Goal: Find specific page/section: Find specific page/section

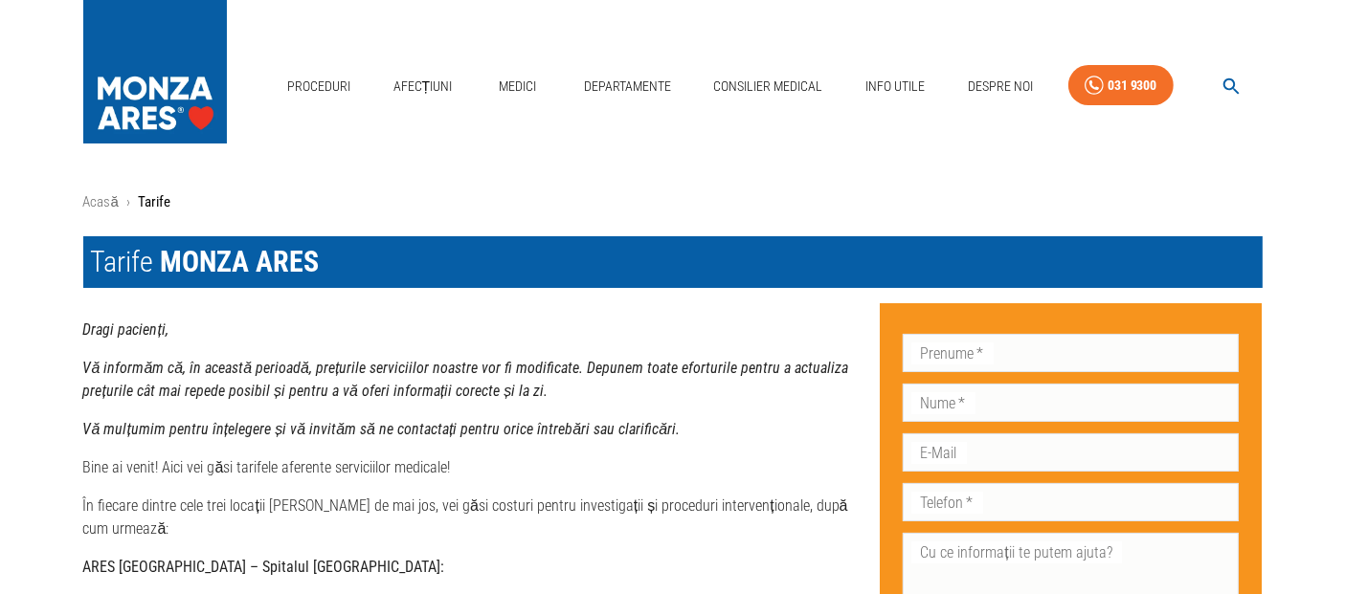
click at [1234, 79] on icon "button" at bounding box center [1232, 87] width 22 height 22
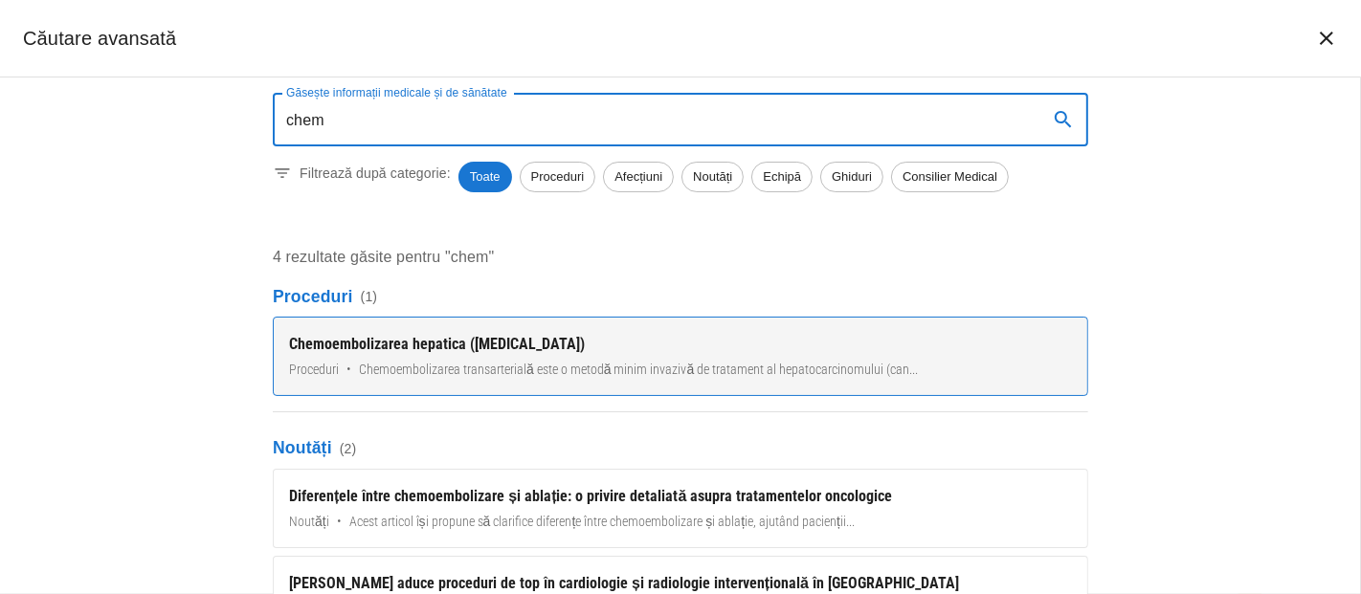
type input "chem"
click at [410, 353] on div "Chemoembolizarea hepatica ([MEDICAL_DATA])" at bounding box center [680, 344] width 783 height 23
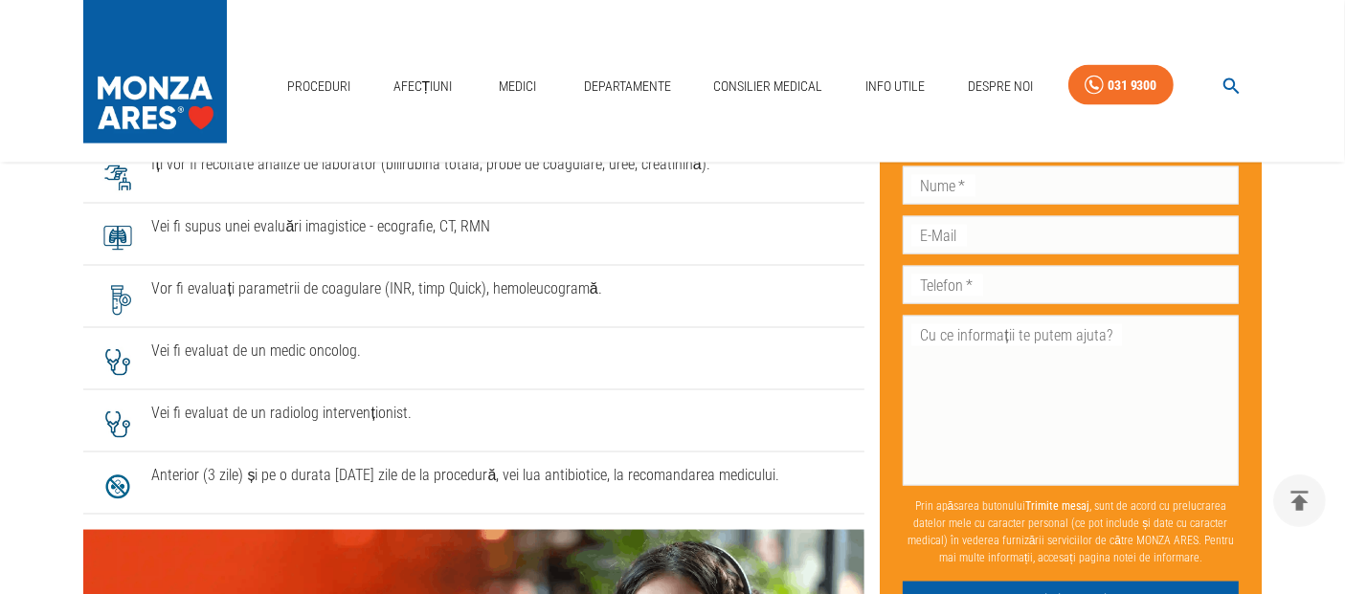
scroll to position [2716, 0]
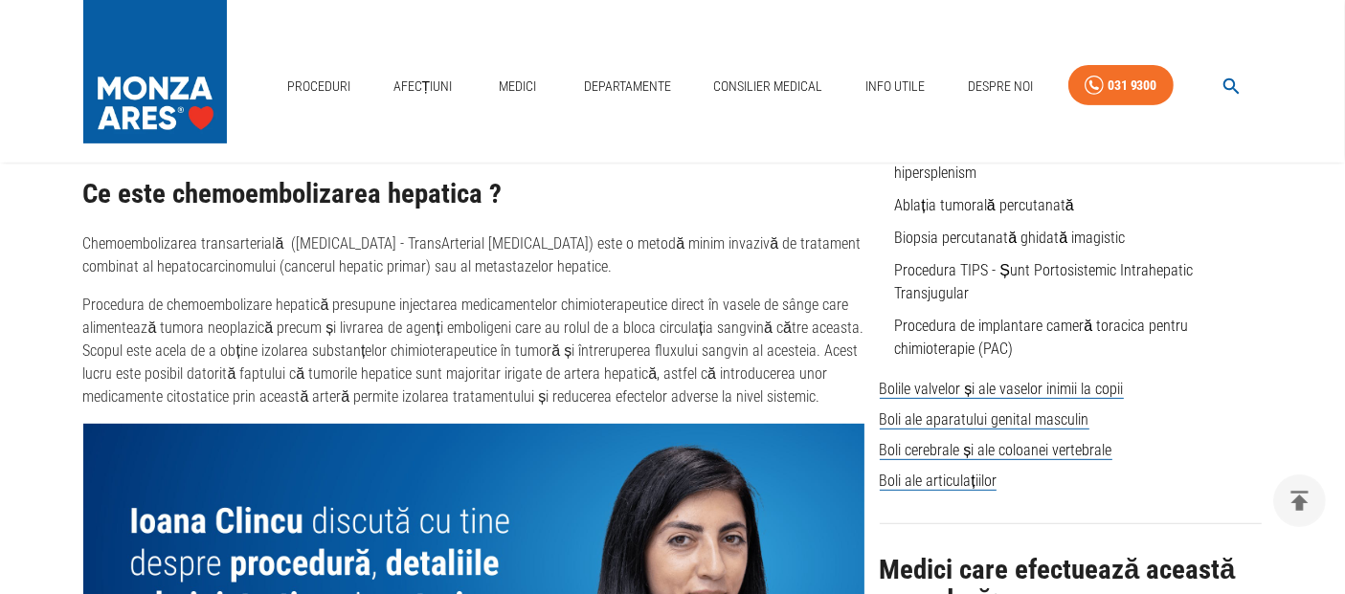
scroll to position [1170, 0]
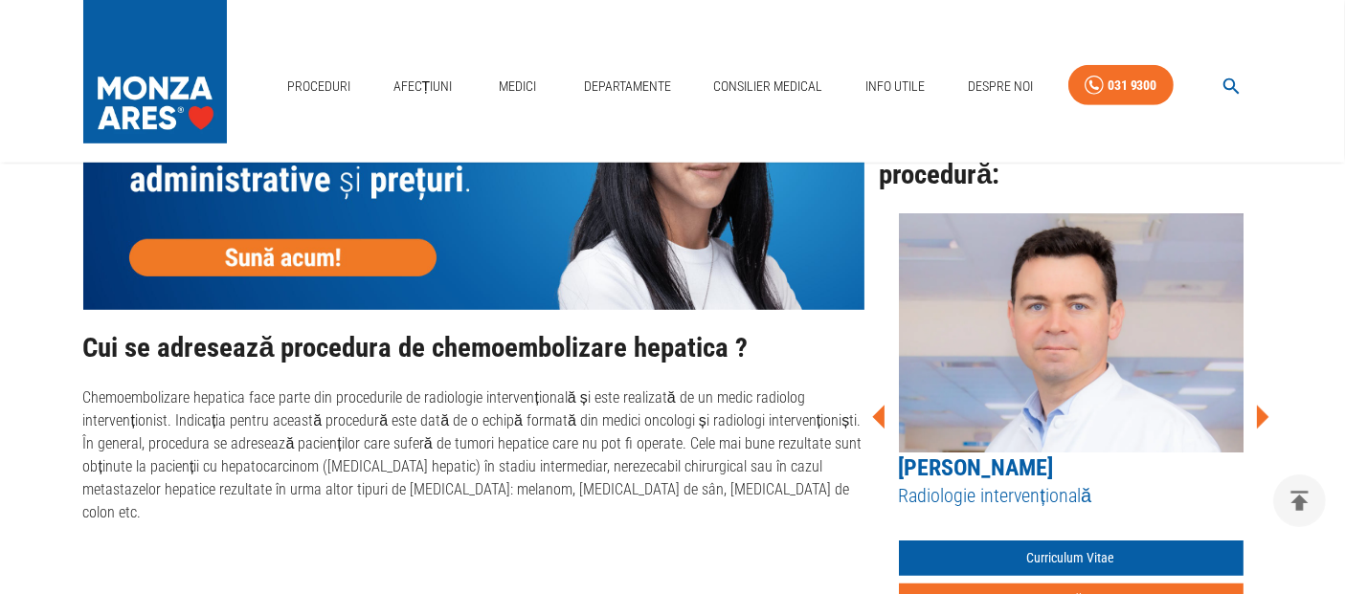
click at [1266, 408] on icon at bounding box center [1261, 417] width 57 height 57
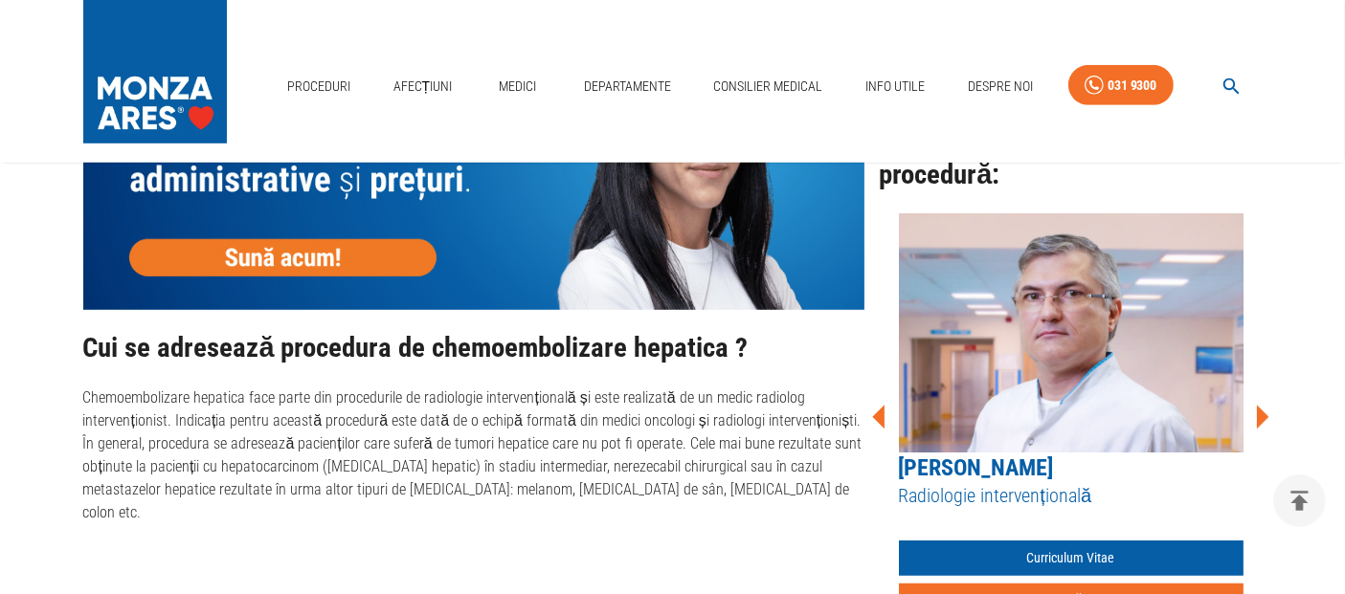
click at [1266, 408] on icon at bounding box center [1261, 417] width 57 height 57
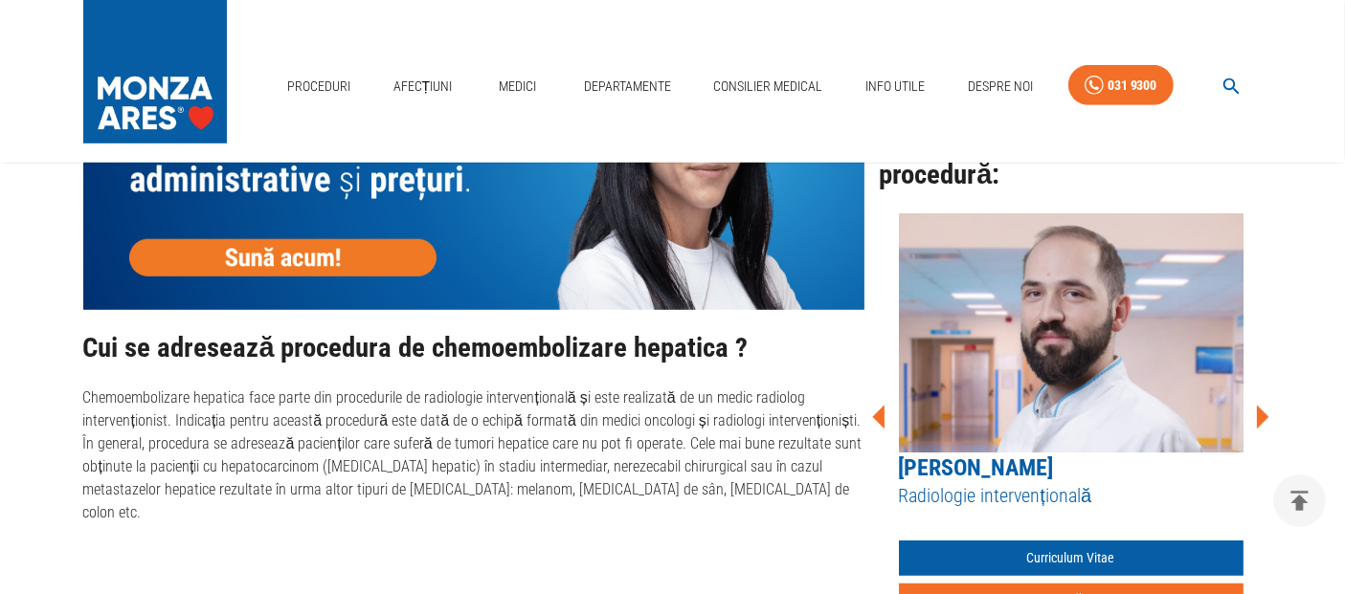
click at [1265, 403] on icon at bounding box center [1261, 417] width 57 height 57
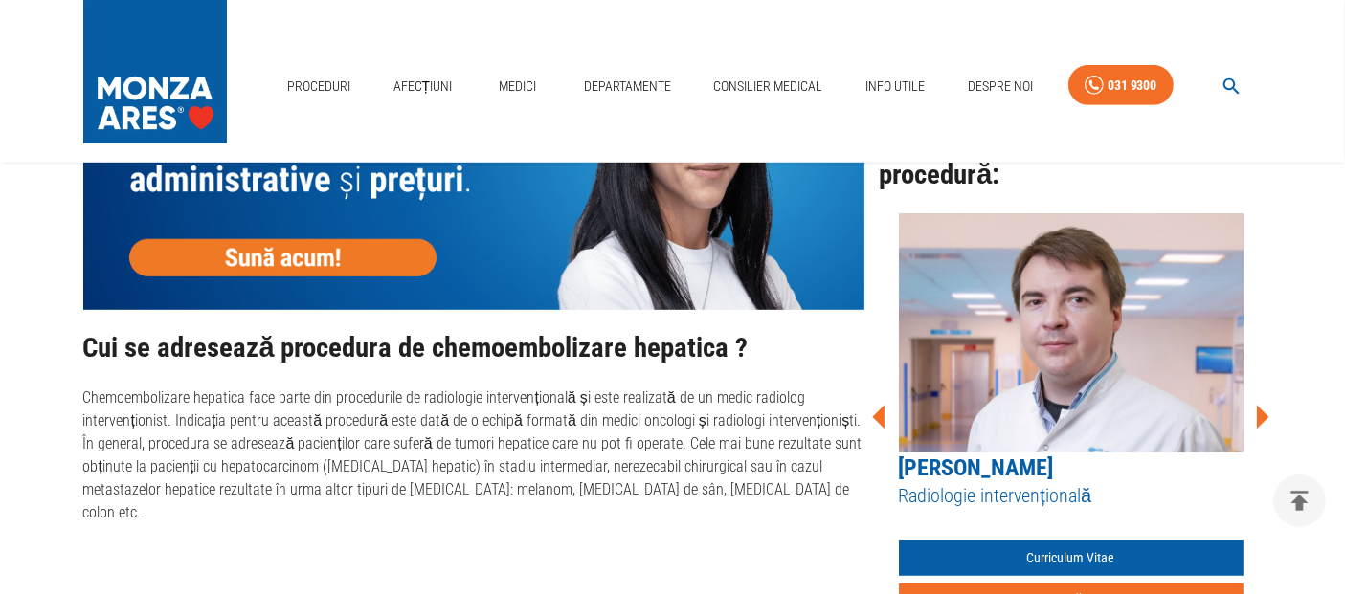
click at [1265, 403] on icon at bounding box center [1261, 417] width 57 height 57
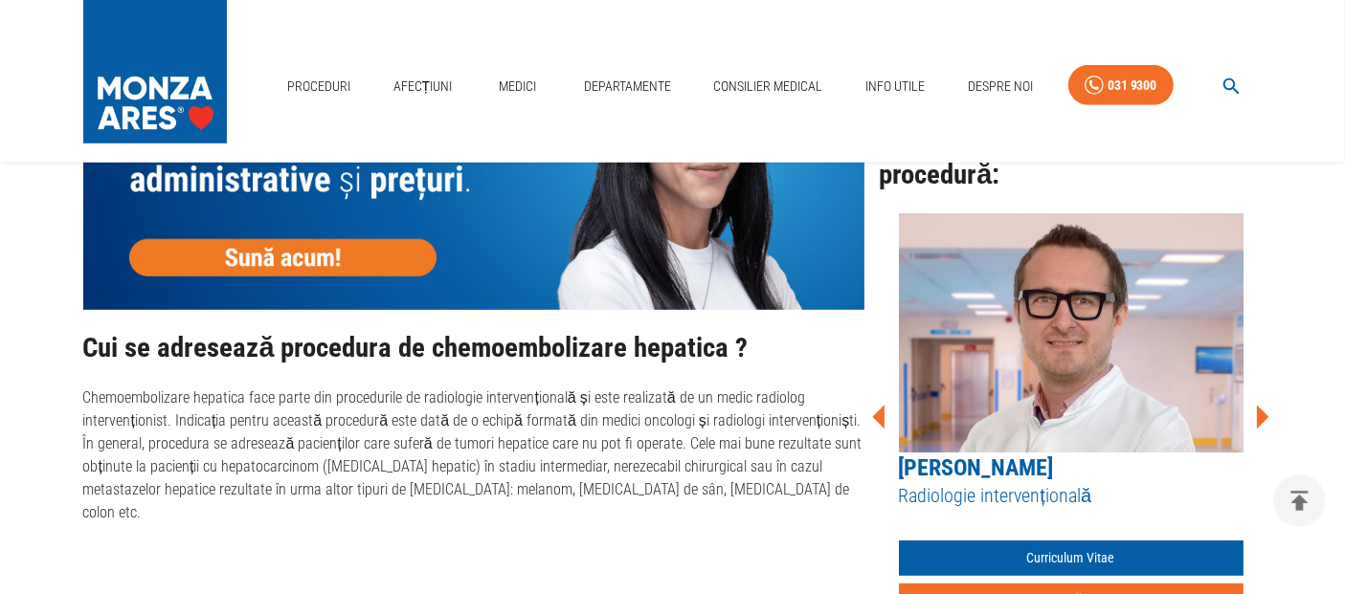
click at [1265, 403] on icon at bounding box center [1261, 417] width 57 height 57
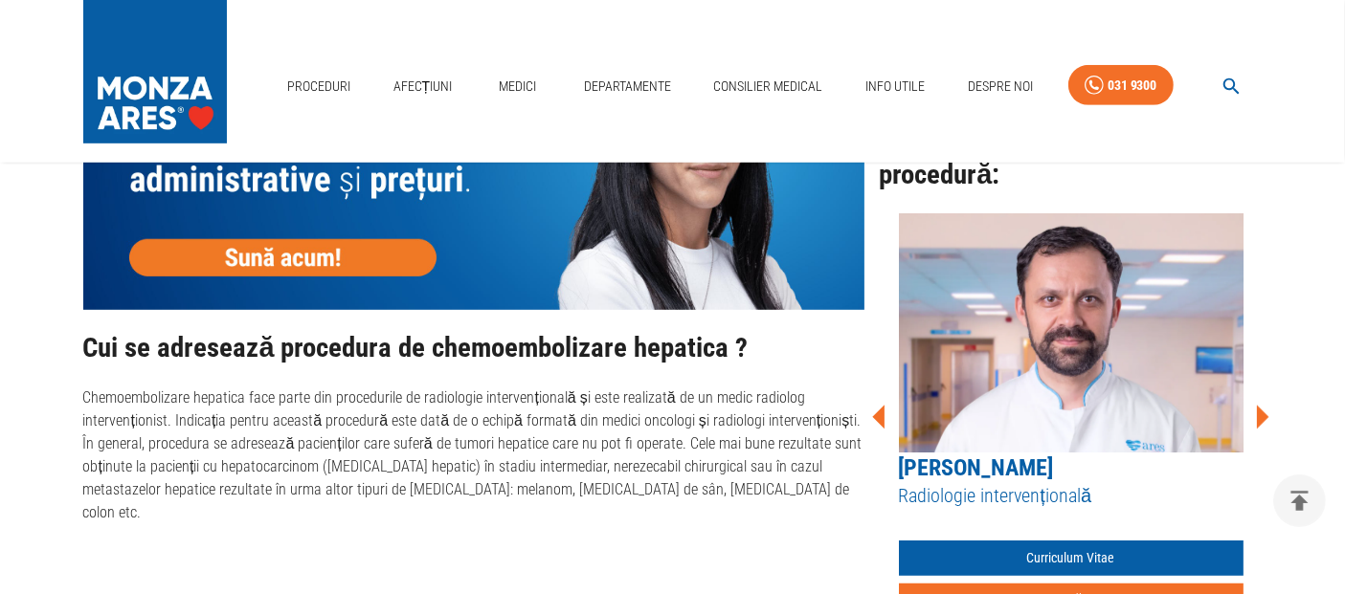
click at [1265, 403] on icon at bounding box center [1261, 417] width 57 height 57
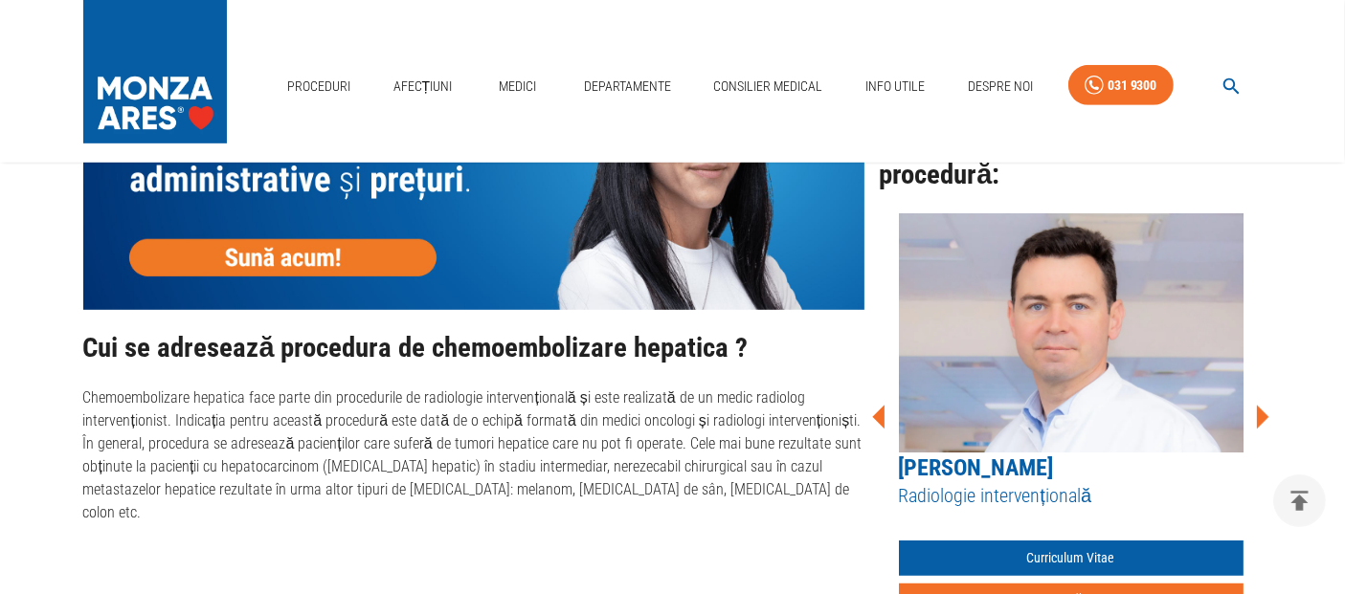
click at [1265, 403] on icon at bounding box center [1261, 417] width 57 height 57
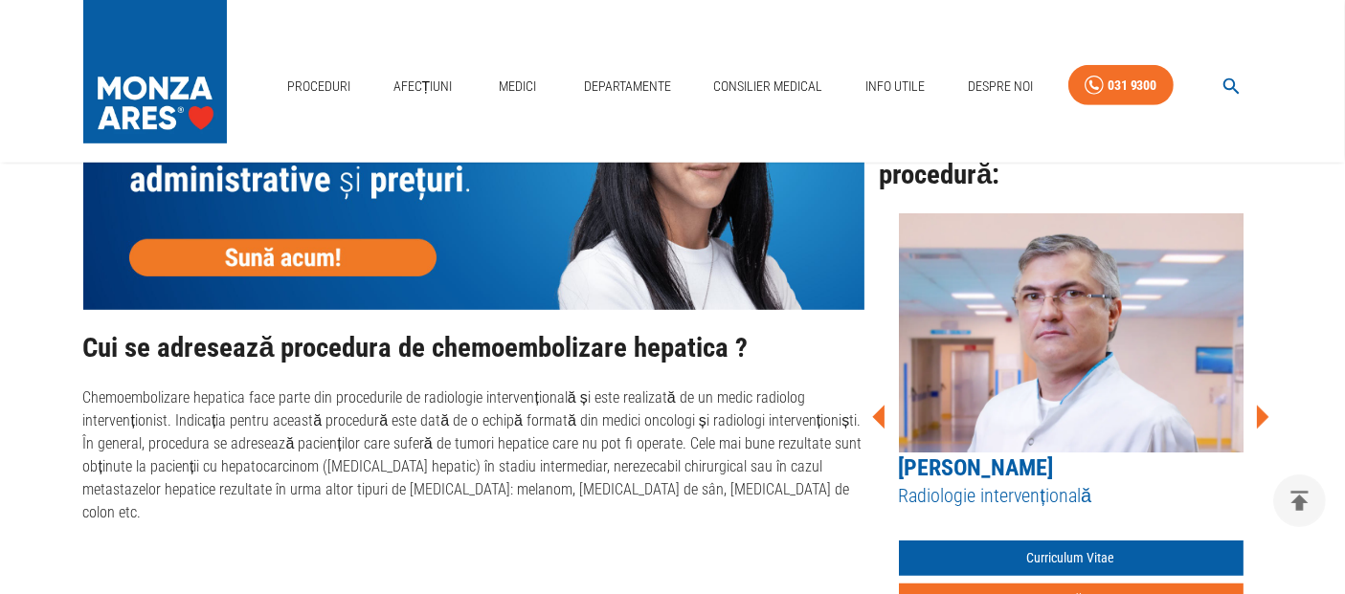
click at [1265, 403] on icon at bounding box center [1261, 417] width 57 height 57
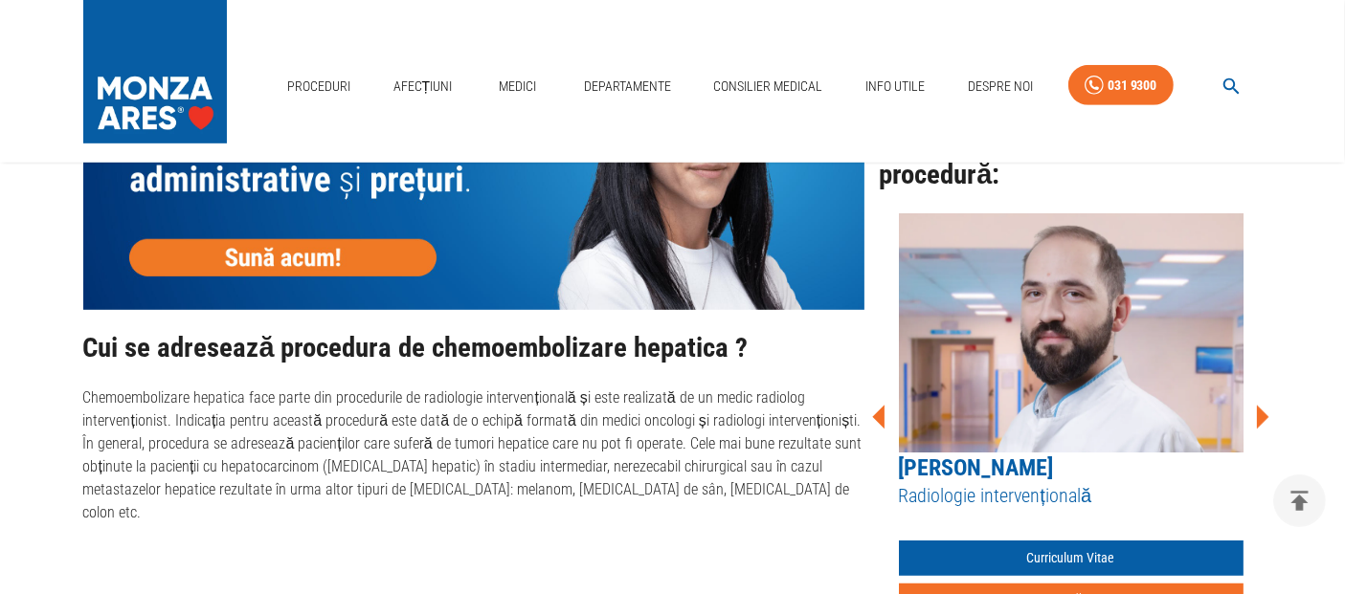
click at [1265, 403] on icon at bounding box center [1261, 417] width 57 height 57
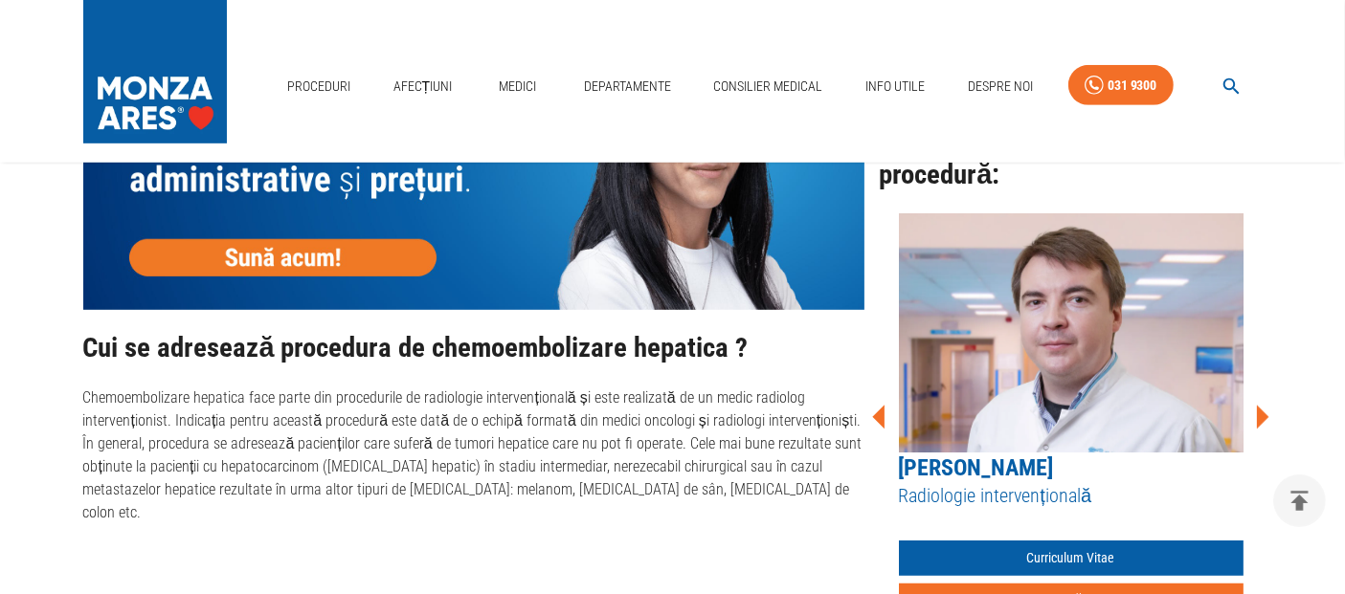
click at [1265, 403] on icon at bounding box center [1261, 417] width 57 height 57
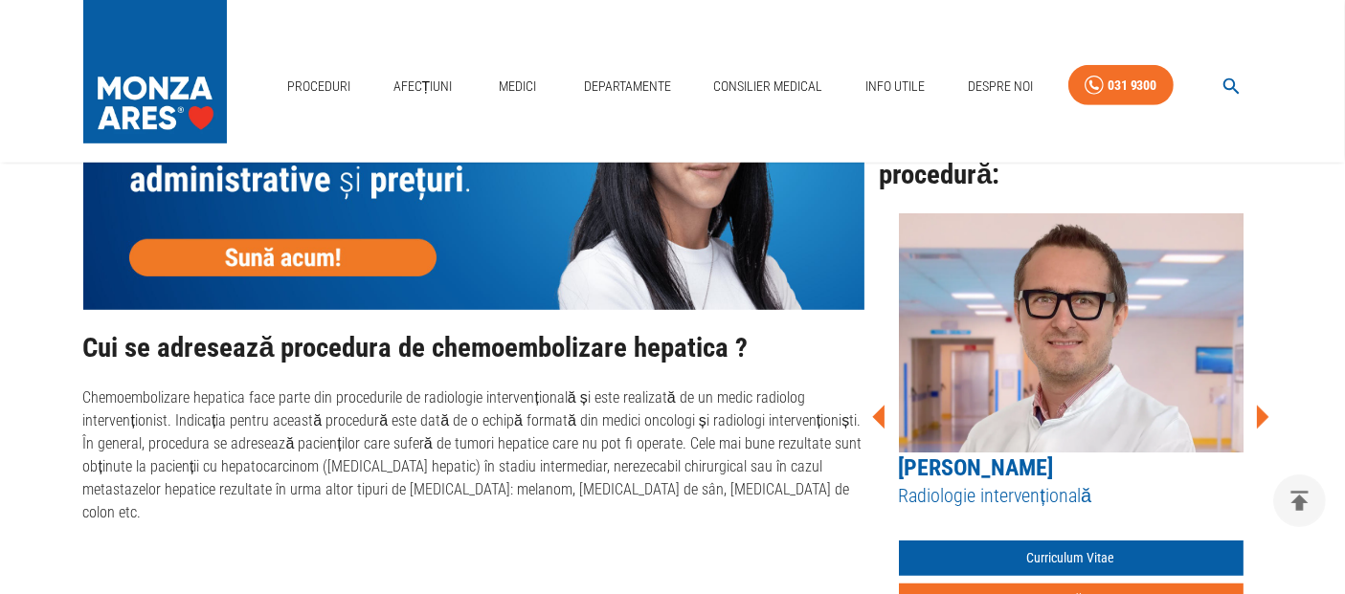
click at [1265, 403] on icon at bounding box center [1261, 417] width 57 height 57
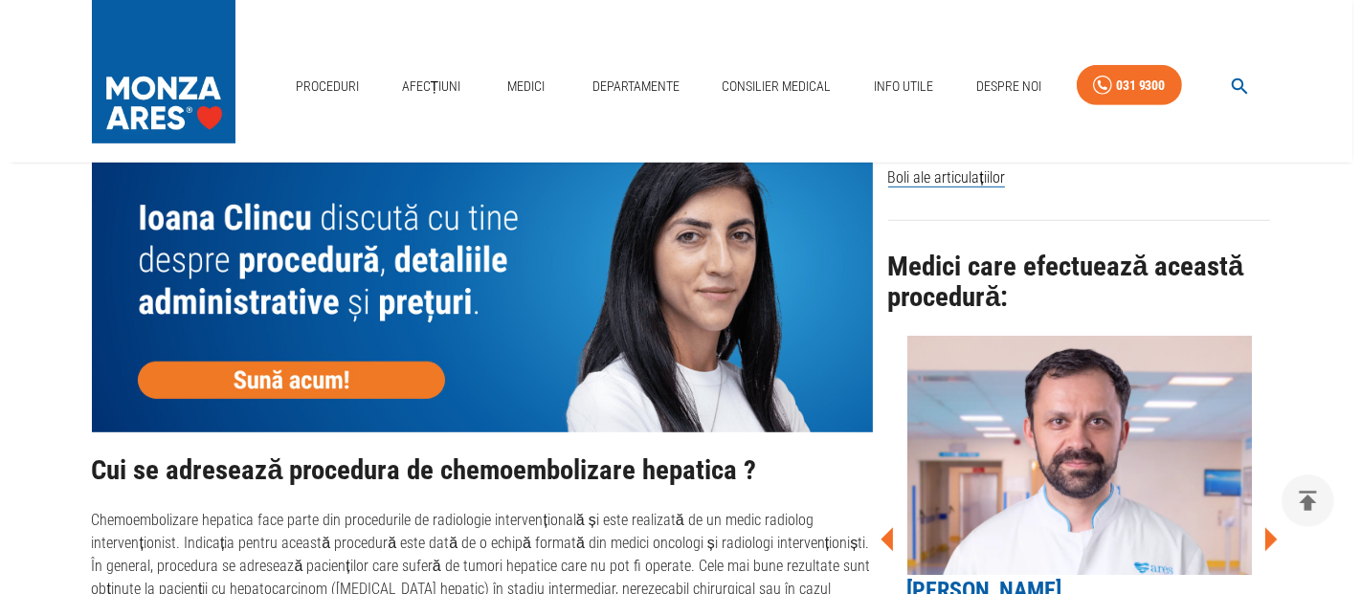
scroll to position [531, 0]
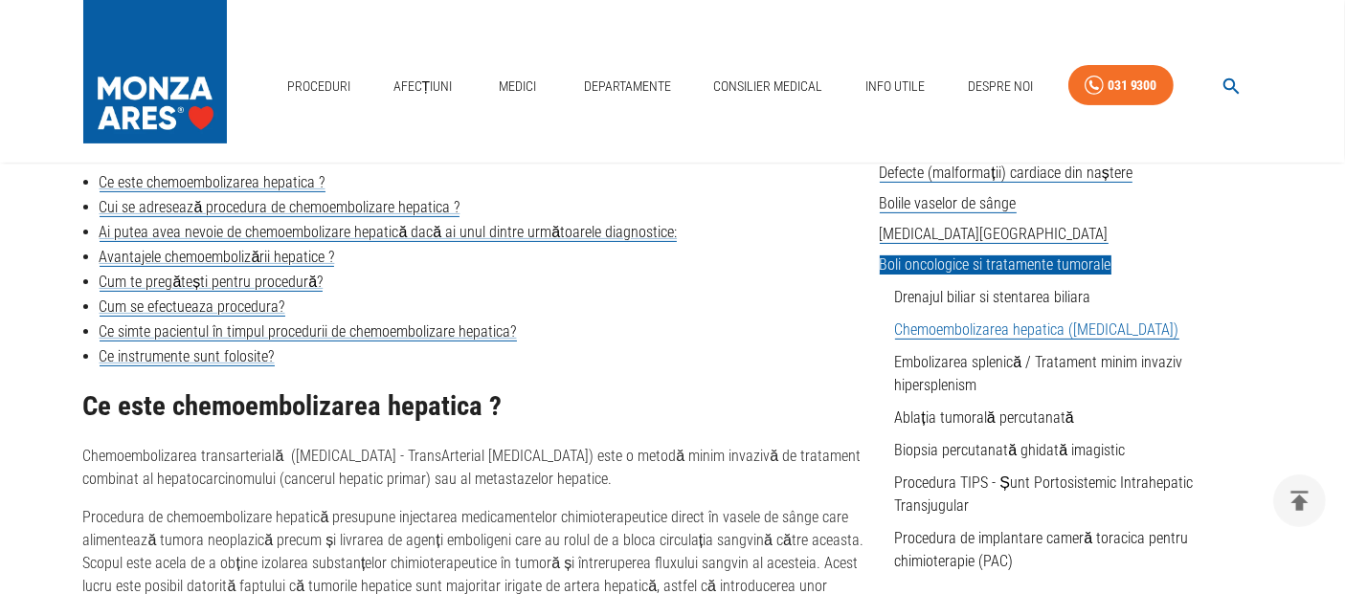
click at [1217, 88] on button "button" at bounding box center [1230, 86] width 61 height 37
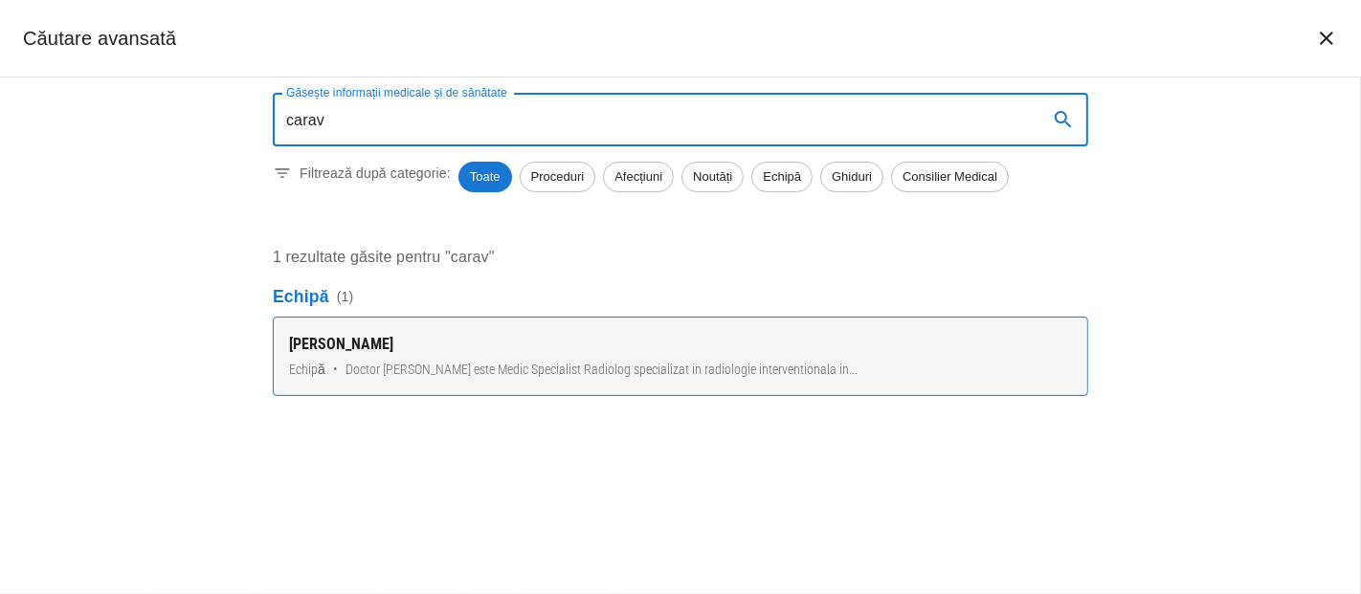
type input "carav"
click at [409, 348] on div "[PERSON_NAME]" at bounding box center [680, 344] width 783 height 23
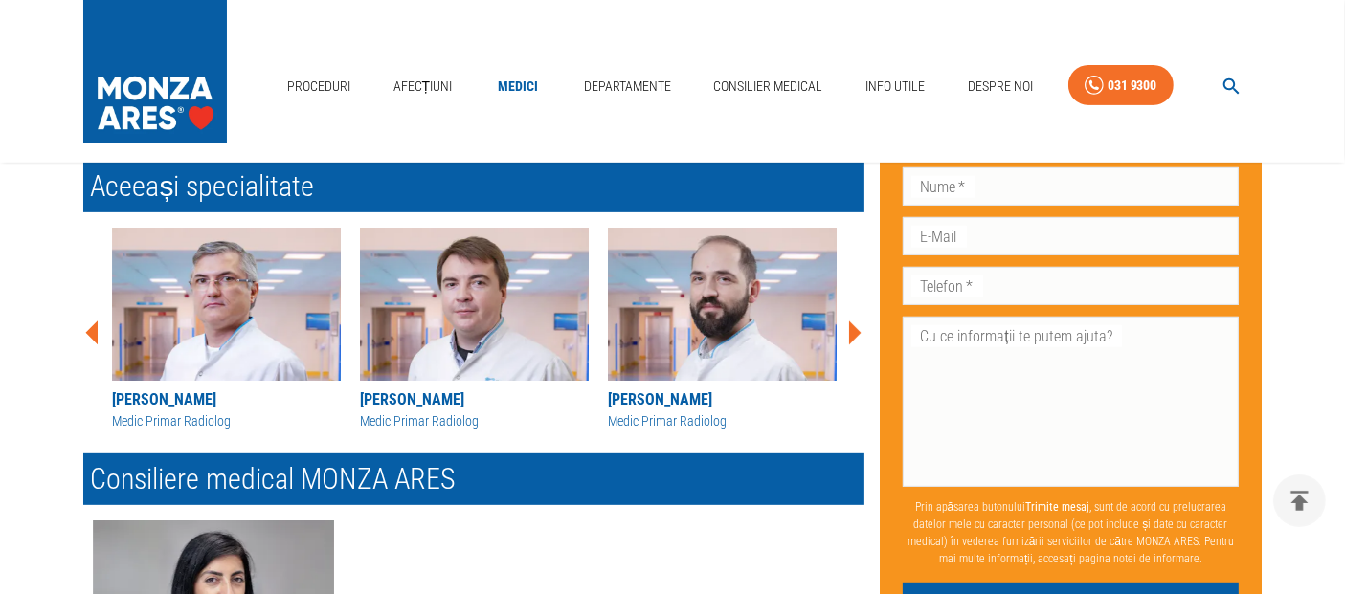
scroll to position [850, 0]
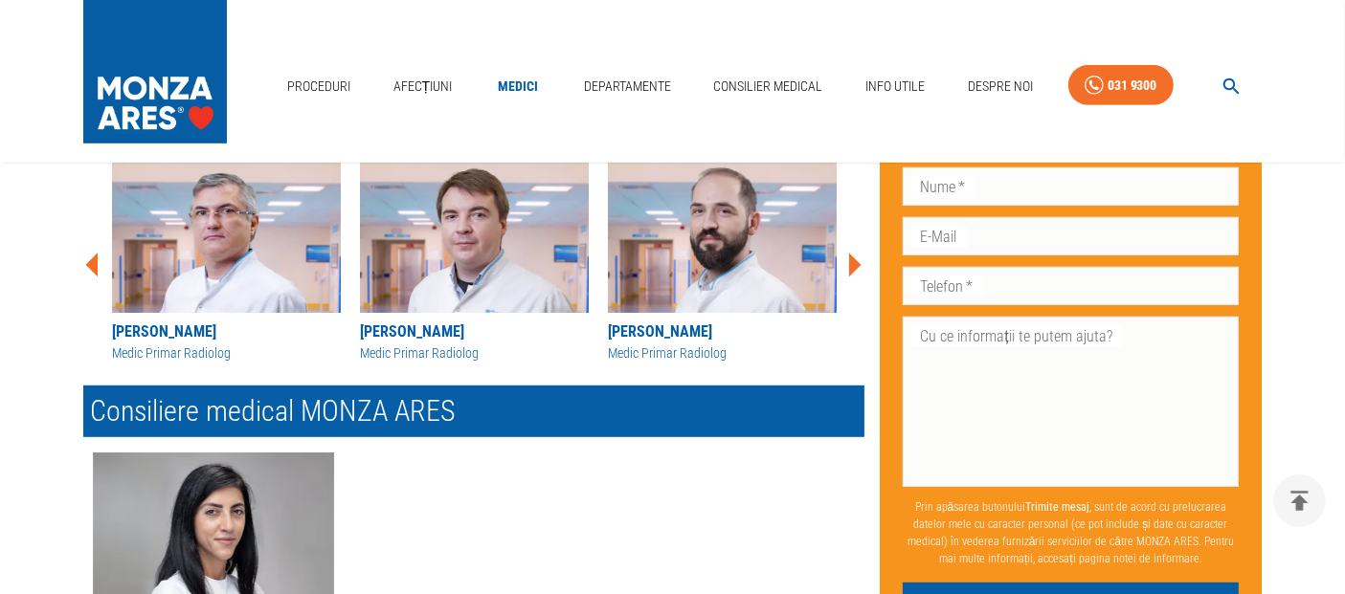
click at [249, 223] on img at bounding box center [226, 236] width 229 height 153
